Goal: Information Seeking & Learning: Learn about a topic

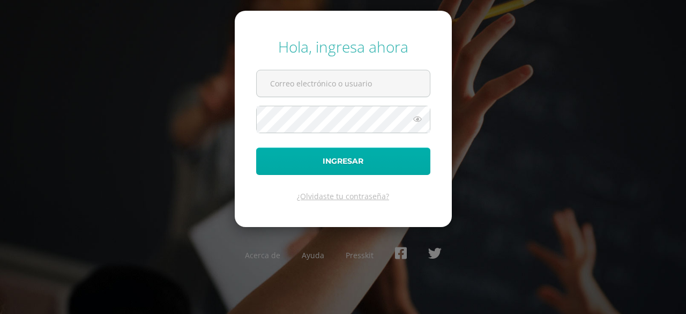
type input "[EMAIL_ADDRESS][DOMAIN_NAME]"
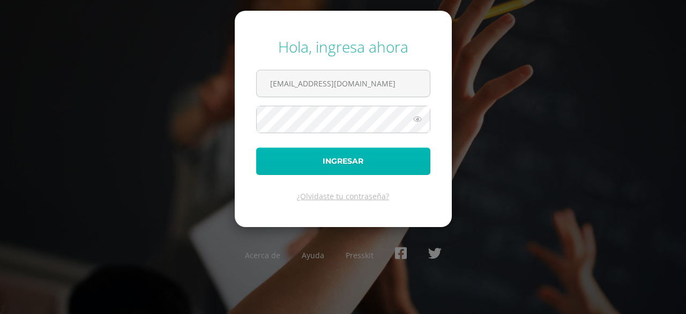
click at [384, 169] on button "Ingresar" at bounding box center [343, 160] width 174 height 27
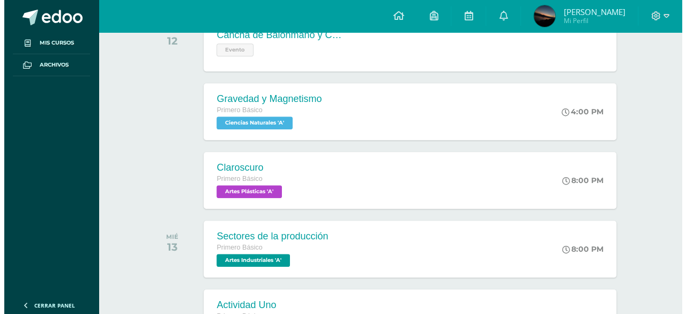
scroll to position [424, 0]
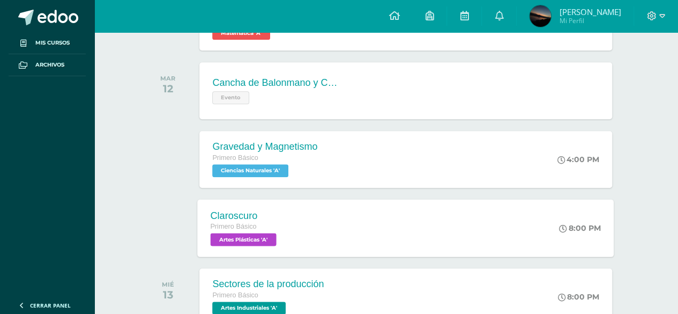
click at [407, 238] on div "Claroscuro Primero Básico Artes Plásticas 'A' 8:00 PM Claroscuro Artes Plástica…" at bounding box center [406, 227] width 416 height 57
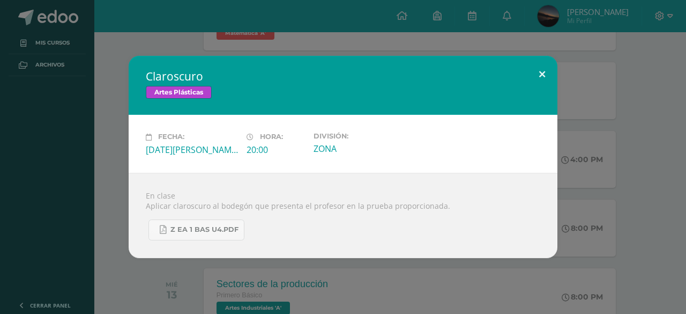
click at [536, 84] on button at bounding box center [542, 74] width 31 height 36
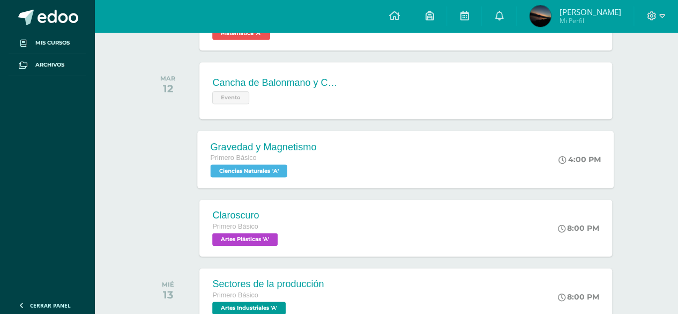
click at [358, 166] on div "Gravedad y Magnetismo Primero Básico Ciencias Naturales 'A' 4:00 PM Gravedad y …" at bounding box center [406, 158] width 416 height 57
